Goal: Task Accomplishment & Management: Complete application form

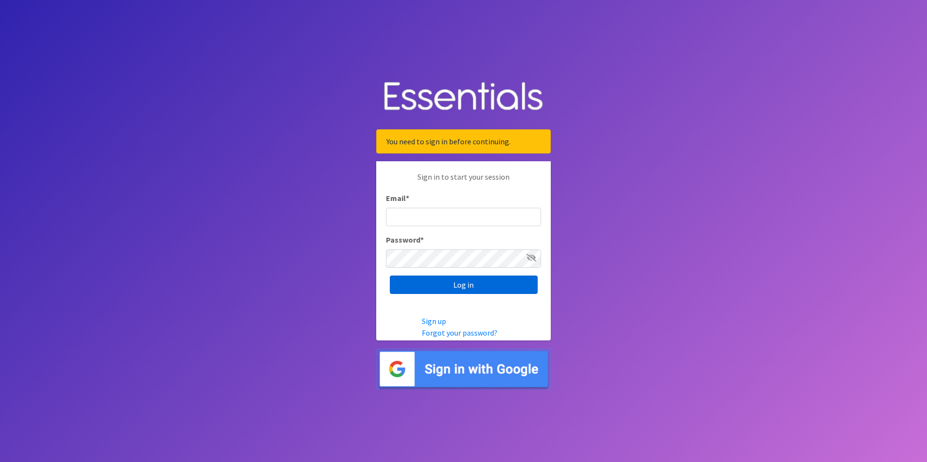
type input "[EMAIL_ADDRESS][DOMAIN_NAME]"
click at [494, 287] on input "Log in" at bounding box center [464, 285] width 148 height 18
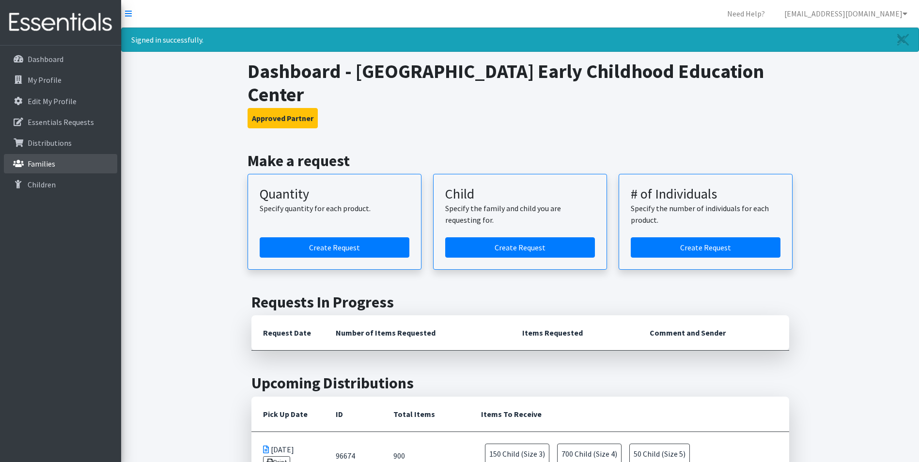
click at [43, 160] on p "Families" at bounding box center [42, 164] width 28 height 10
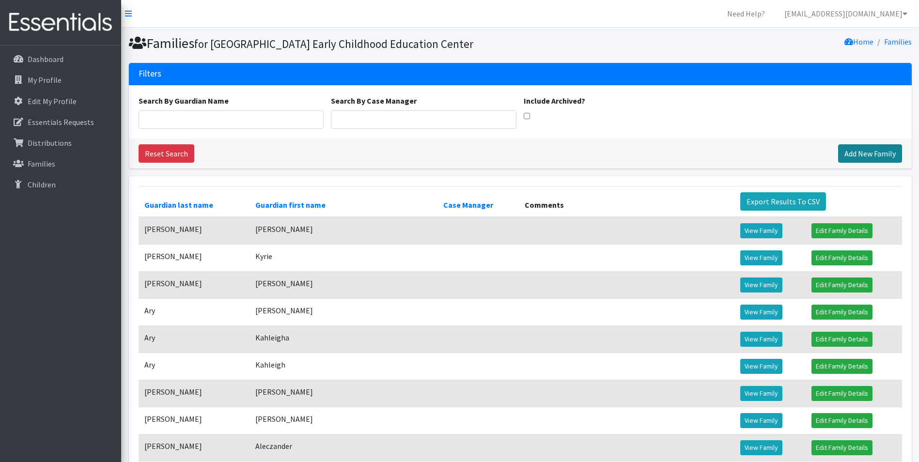
click at [860, 163] on link "Add New Family" at bounding box center [870, 153] width 64 height 18
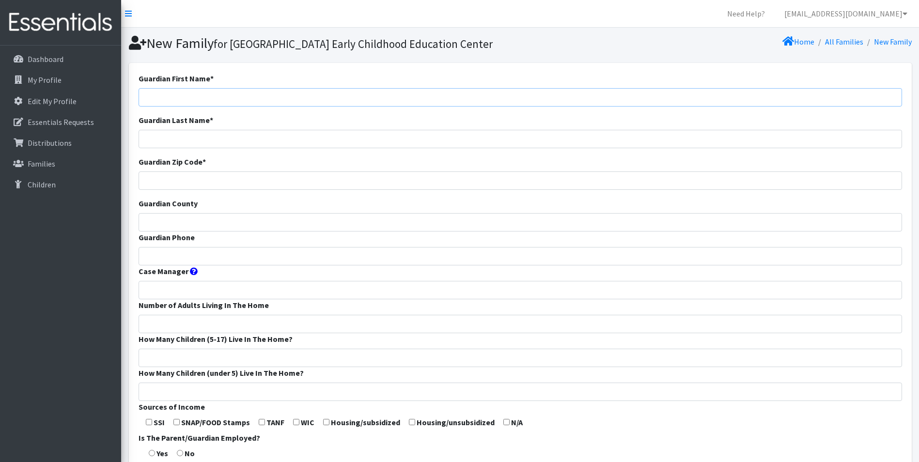
click at [396, 107] on input "Guardian First Name *" at bounding box center [521, 97] width 764 height 18
type input "Kailey"
type input "Carcione"
type input "65803"
type input "Greene"
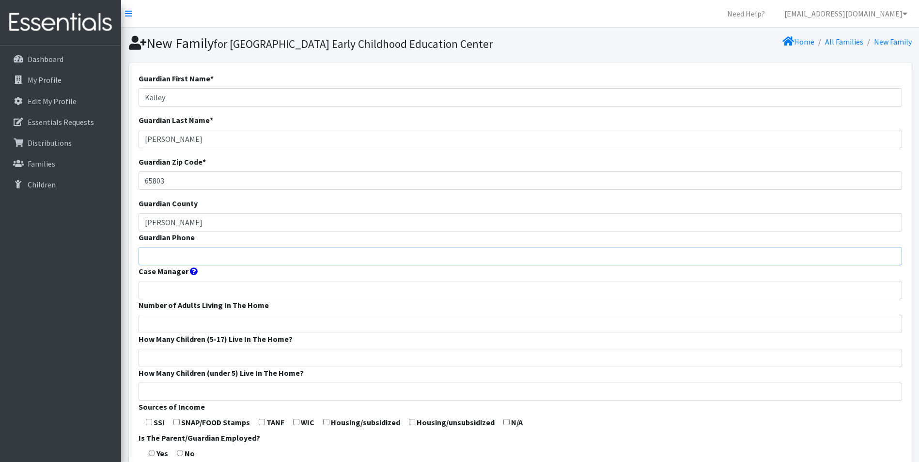
type input "417-839-3321"
type input "2"
type input "0"
type input "1"
click at [183, 190] on input "65803" at bounding box center [521, 181] width 764 height 18
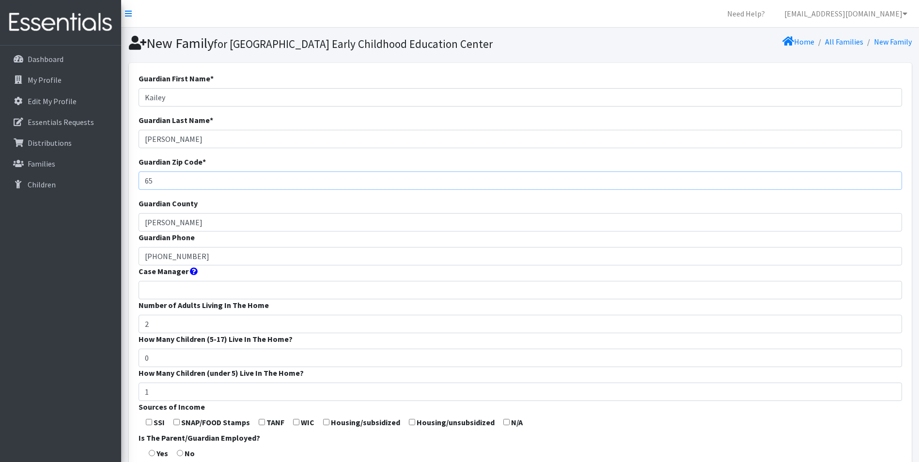
click at [183, 190] on input "65" at bounding box center [521, 181] width 764 height 18
drag, startPoint x: 183, startPoint y: 195, endPoint x: 157, endPoint y: 197, distance: 26.7
click at [157, 190] on input "65" at bounding box center [521, 181] width 764 height 18
click at [206, 190] on input "65" at bounding box center [521, 181] width 764 height 18
click at [203, 190] on input "65" at bounding box center [521, 181] width 764 height 18
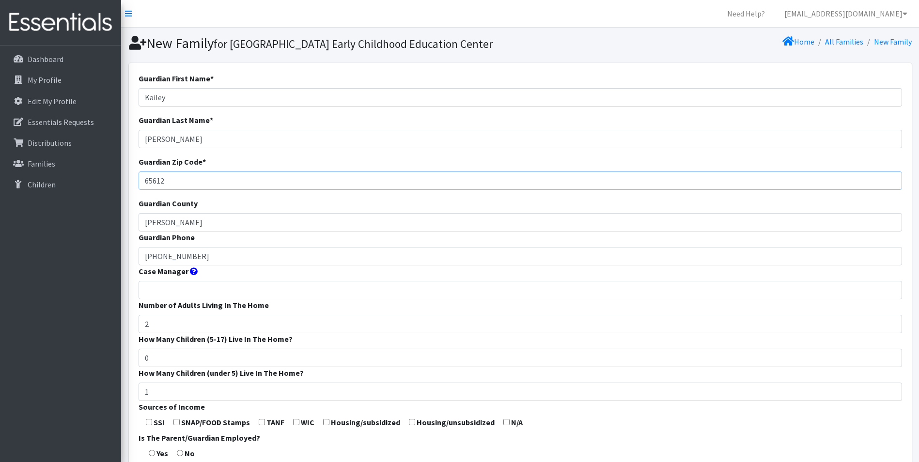
type input "65612"
click at [190, 232] on input "Greene" at bounding box center [521, 222] width 764 height 18
type input "417-210-8877"
type input "4"
type input "1"
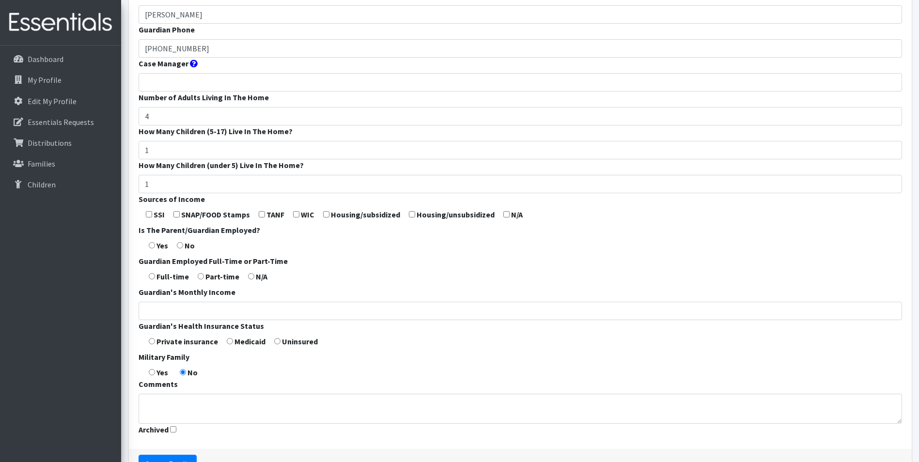
scroll to position [242, 0]
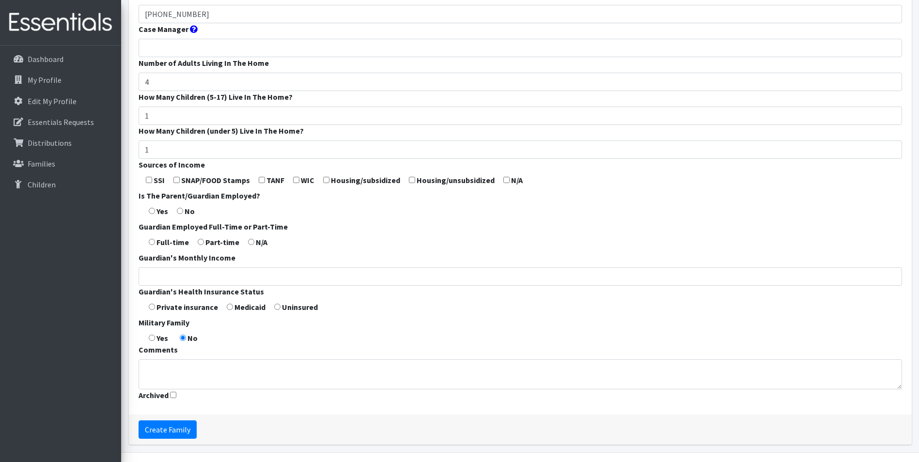
click at [504, 183] on input "checkbox" at bounding box center [507, 180] width 6 height 6
checkbox input "true"
click at [157, 217] on label "Yes" at bounding box center [163, 211] width 12 height 12
click at [150, 214] on input "radio" at bounding box center [152, 211] width 6 height 6
radio input "true"
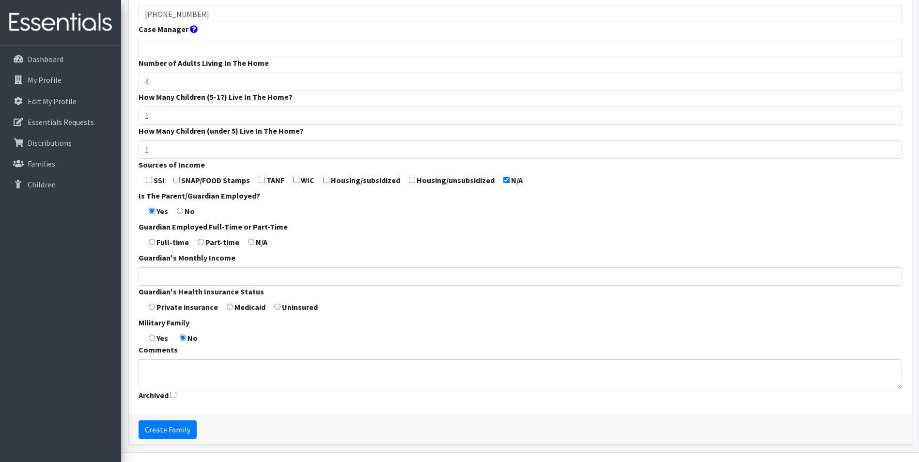
click at [152, 245] on input "radio" at bounding box center [152, 242] width 6 height 6
radio input "true"
click at [180, 286] on input "Guardian's Monthly Income" at bounding box center [521, 277] width 764 height 18
type input "2,270"
click at [230, 310] on input "radio" at bounding box center [230, 307] width 6 height 6
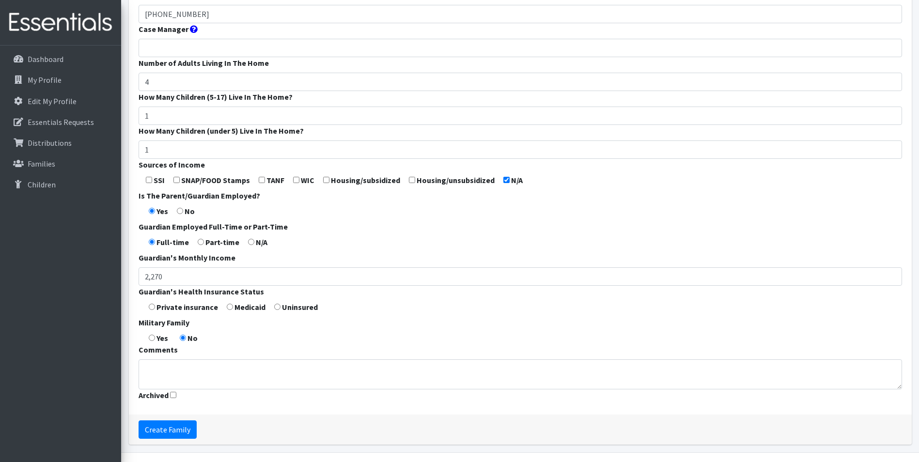
radio input "true"
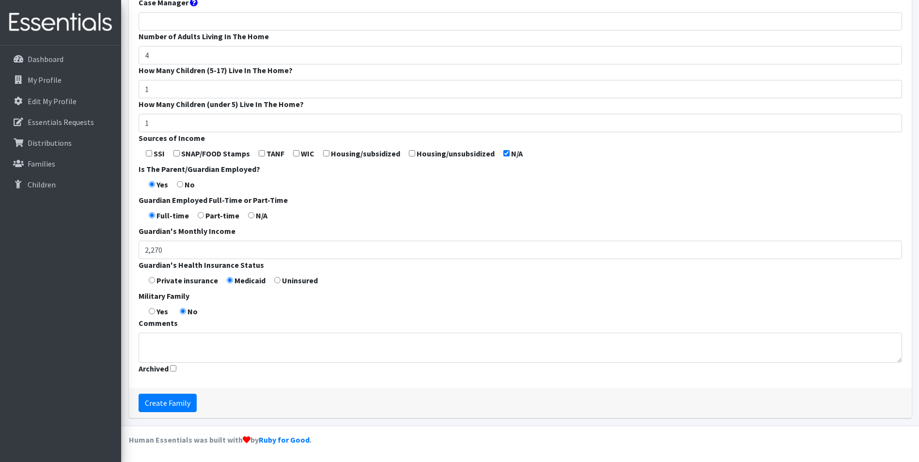
scroll to position [285, 0]
click at [164, 400] on input "Create Family" at bounding box center [168, 403] width 58 height 18
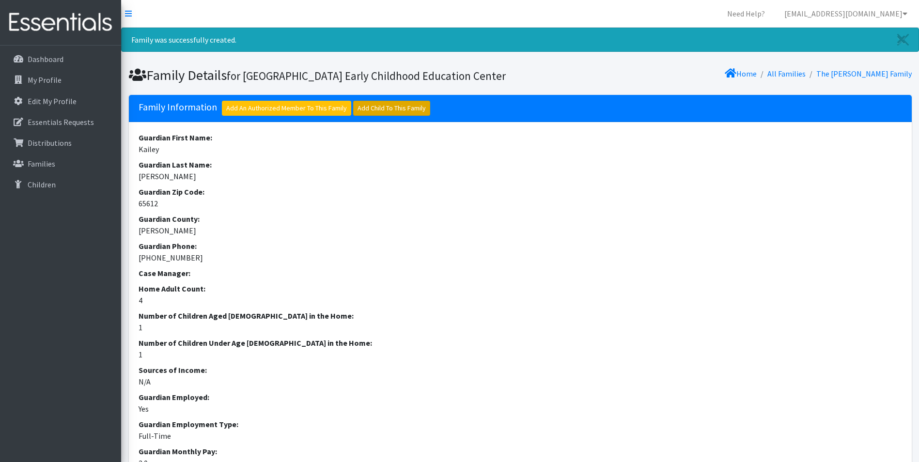
click at [382, 116] on link "Add Child To This Family" at bounding box center [391, 108] width 77 height 15
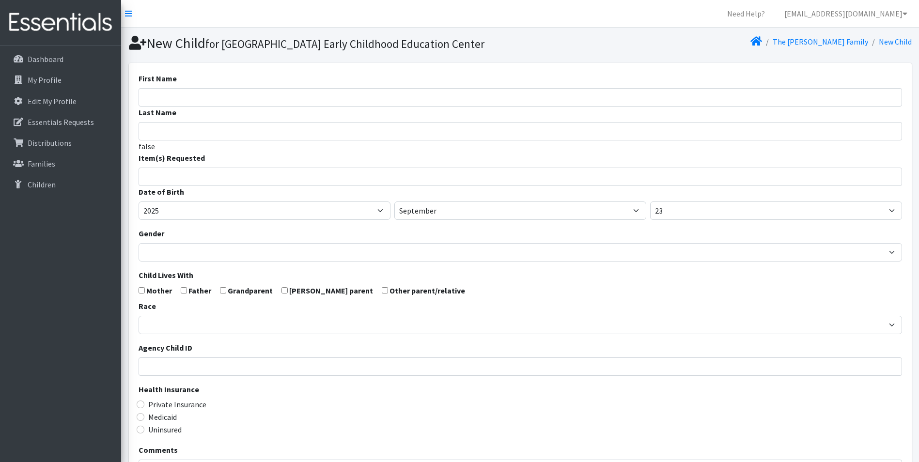
select select
click at [400, 107] on input "First Name" at bounding box center [521, 97] width 764 height 18
type input "[PERSON_NAME]"
type input "4"
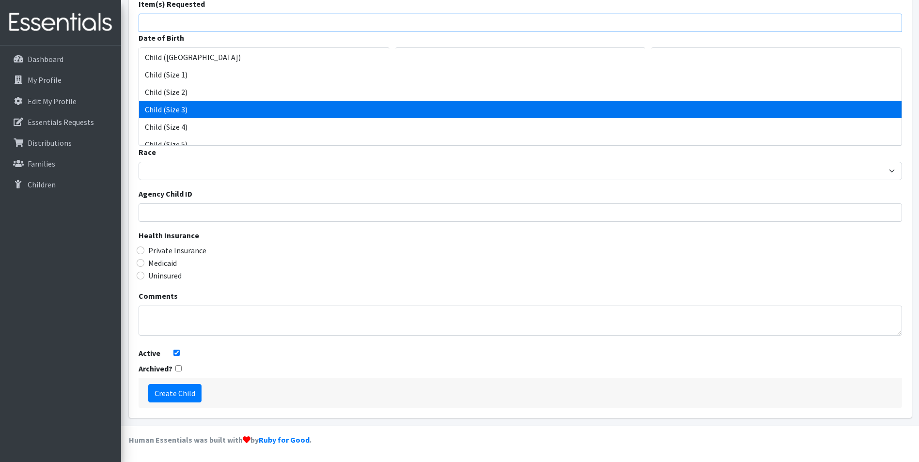
scroll to position [25, 0]
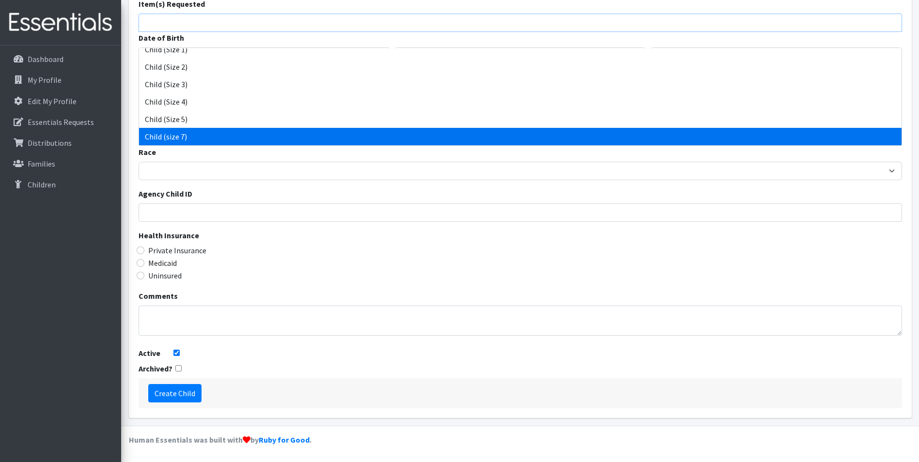
select select "14435"
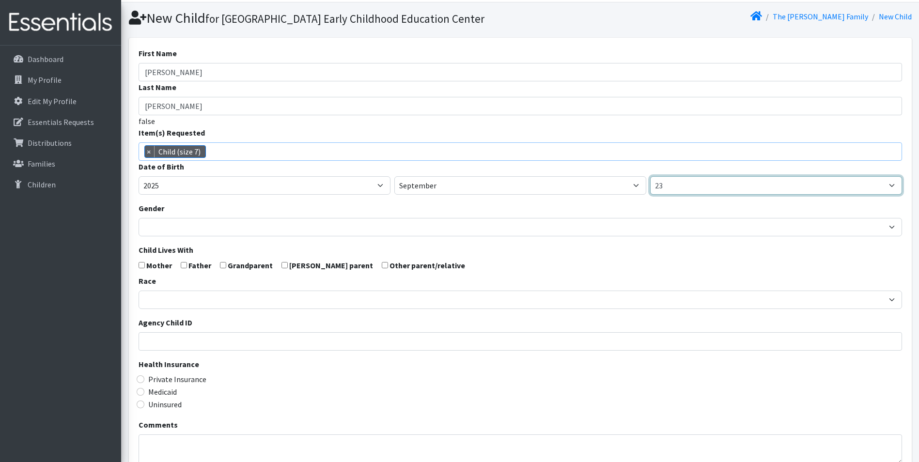
click at [717, 195] on select "1 2 3 4 5 6 7 8 9 10 11 12 13 14 15 16 17 18 19 20 21 22 23 24 25 26 27 28 29 3…" at bounding box center [776, 185] width 252 height 18
select select "11"
click at [650, 193] on select "1 2 3 4 5 6 7 8 9 10 11 12 13 14 15 16 17 18 19 20 21 22 23 24 25 26 27 28 29 3…" at bounding box center [776, 185] width 252 height 18
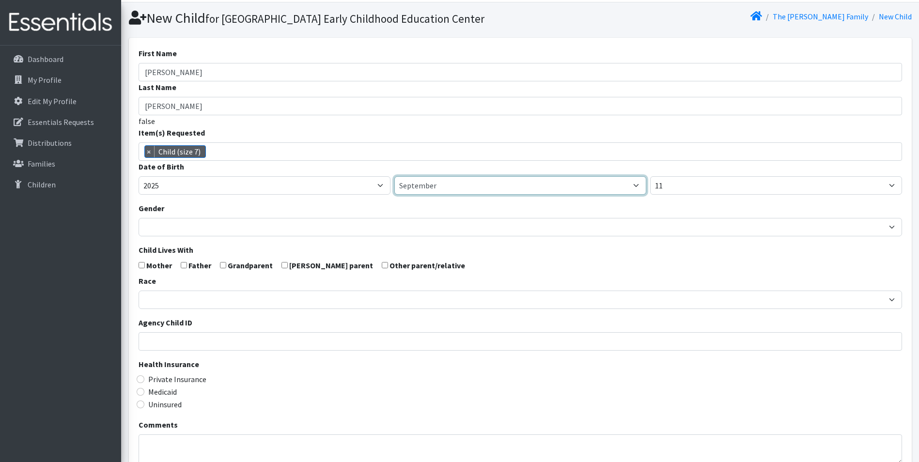
click at [475, 195] on select "January February March April May June July August September October November De…" at bounding box center [521, 185] width 252 height 18
select select "11"
click at [395, 193] on select "January February March April May June July August September October November De…" at bounding box center [521, 185] width 252 height 18
drag, startPoint x: 184, startPoint y: 256, endPoint x: 190, endPoint y: 251, distance: 7.2
click at [189, 252] on form "First Name Asher Last Name Carcione false Item(s) Requested Child (Newborn) Chi…" at bounding box center [521, 292] width 764 height 490
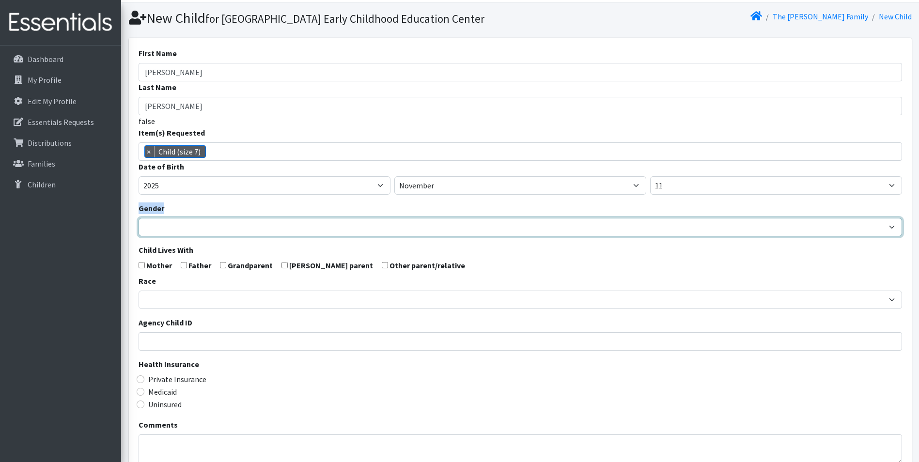
drag, startPoint x: 190, startPoint y: 251, endPoint x: 204, endPoint y: 245, distance: 15.4
click at [204, 237] on select "Male Female" at bounding box center [521, 227] width 764 height 18
select select "Male"
click at [139, 235] on select "Male Female" at bounding box center [521, 227] width 764 height 18
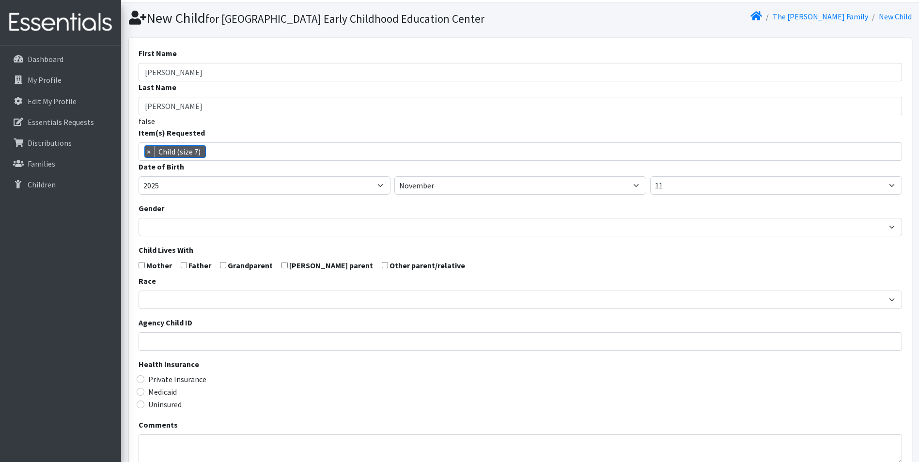
click at [165, 271] on label "Mother" at bounding box center [159, 266] width 26 height 12
click at [141, 268] on input "checkbox" at bounding box center [142, 265] width 6 height 6
checkbox input "true"
click at [186, 268] on input "checkbox" at bounding box center [184, 265] width 6 height 6
checkbox input "true"
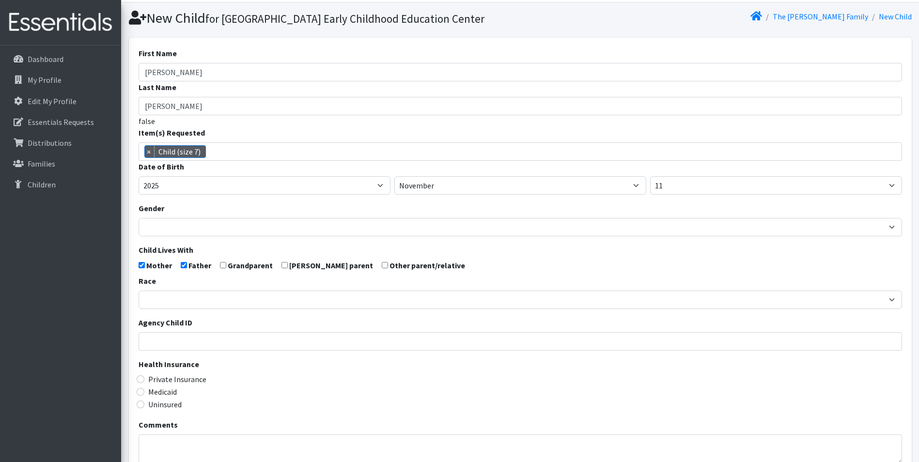
click at [231, 271] on label "Grandparent" at bounding box center [250, 266] width 45 height 12
drag, startPoint x: 190, startPoint y: 274, endPoint x: 207, endPoint y: 277, distance: 17.2
click at [205, 274] on form "First Name Asher Last Name Carcione false Item(s) Requested Child (Newborn) Chi…" at bounding box center [521, 292] width 764 height 490
click at [226, 280] on form "First Name Asher Last Name Carcione false Item(s) Requested Child (Newborn) Chi…" at bounding box center [521, 292] width 764 height 490
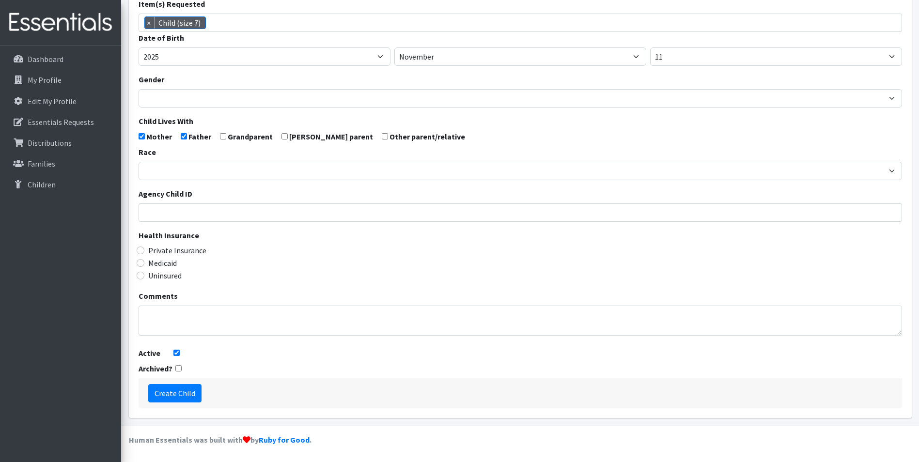
scroll to position [171, 0]
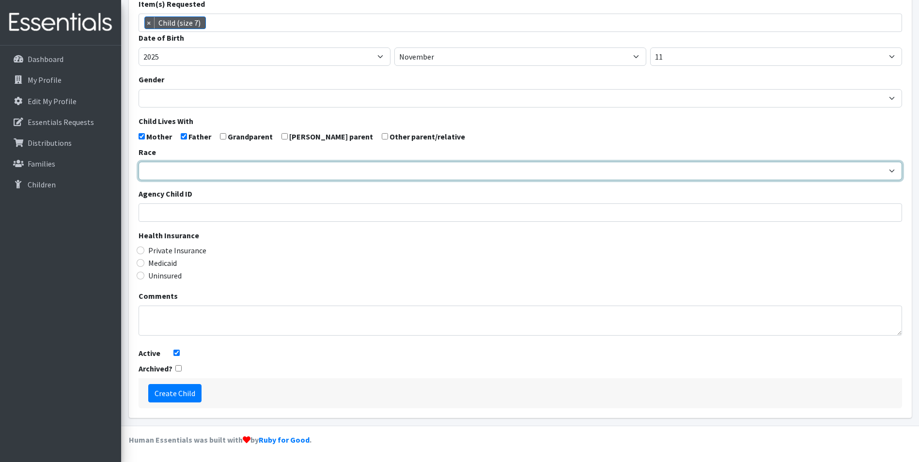
click at [224, 170] on select "African American Caucasian Hispanic Asian American Indian Pacific Islander Mult…" at bounding box center [521, 171] width 764 height 18
select select "Caucasian"
click at [139, 162] on select "African American Caucasian Hispanic Asian American Indian Pacific Islander Mult…" at bounding box center [521, 171] width 764 height 18
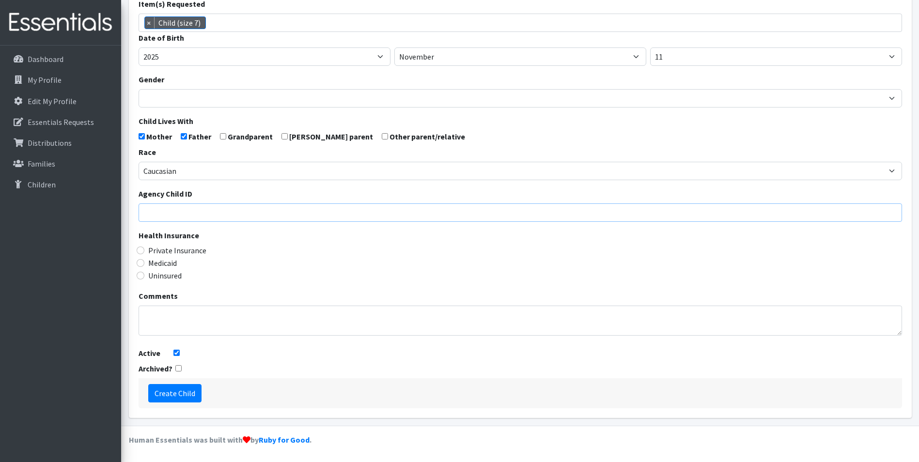
click at [210, 218] on input "Agency Child ID" at bounding box center [521, 213] width 764 height 18
click at [142, 260] on input "Medicaid" at bounding box center [141, 263] width 8 height 8
radio input "true"
click at [163, 396] on input "Create Child" at bounding box center [174, 393] width 53 height 18
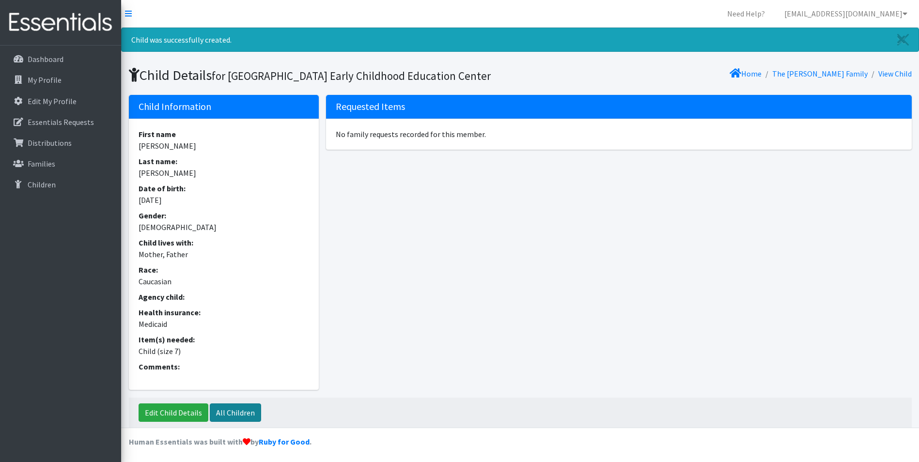
click at [235, 422] on link "All Children" at bounding box center [235, 413] width 51 height 18
